Goal: Transaction & Acquisition: Purchase product/service

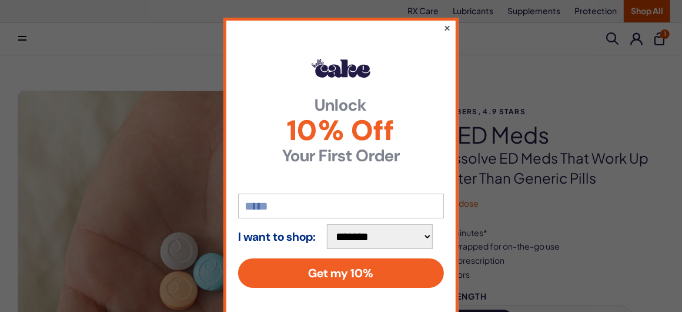
click at [443, 30] on button "×" at bounding box center [447, 28] width 8 height 14
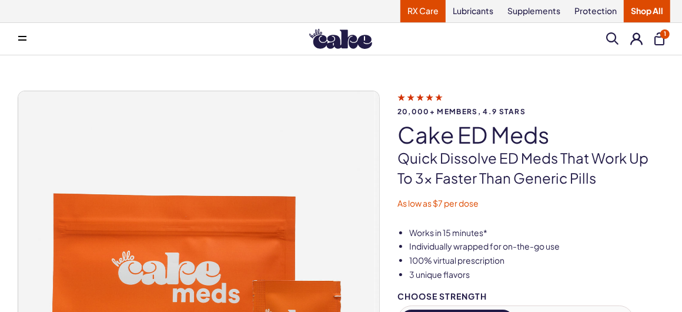
click at [412, 12] on link "RX Care" at bounding box center [423, 11] width 45 height 22
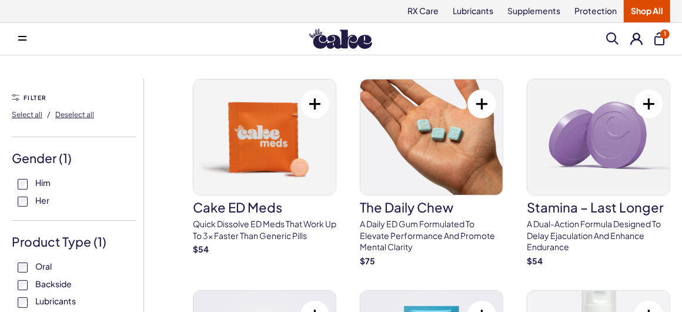
click at [308, 111] on button at bounding box center [315, 103] width 29 height 29
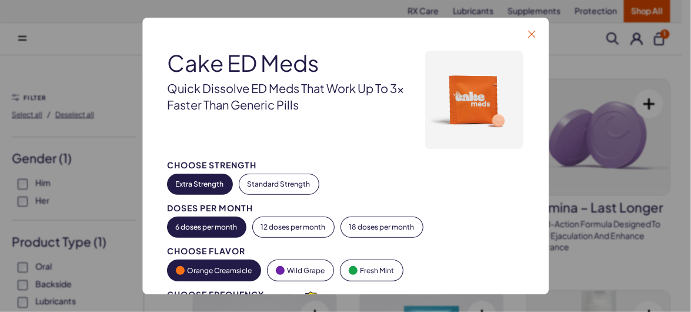
click at [532, 37] on icon "button" at bounding box center [532, 34] width 7 height 7
